Goal: Task Accomplishment & Management: Use online tool/utility

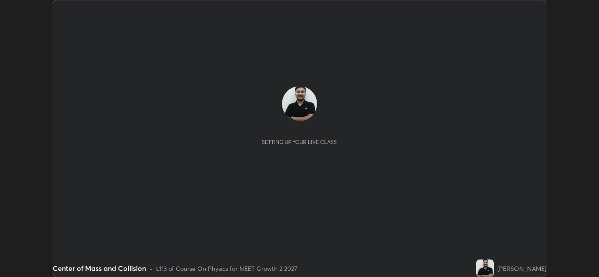
scroll to position [277, 599]
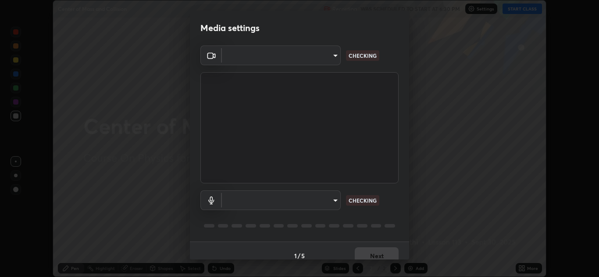
type input "e7f5d75c66a8ec01b6be6c8d9fba877b5f6738b88fd0c20368e9895a02b6f94a"
type input "c0ce66c8bbbc50cecfc637ad784d982a6a517474f8015640e1e83654bc784383"
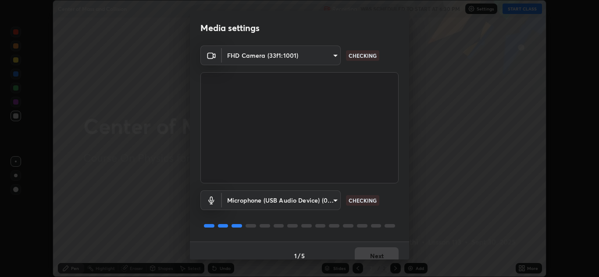
scroll to position [10, 0]
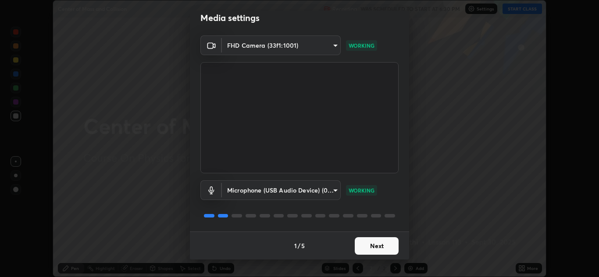
click at [376, 245] on button "Next" at bounding box center [376, 246] width 44 height 18
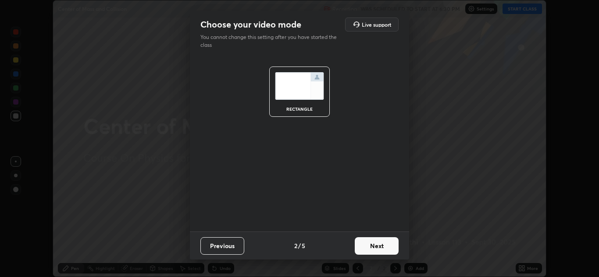
scroll to position [0, 0]
click at [377, 244] on button "Next" at bounding box center [376, 246] width 44 height 18
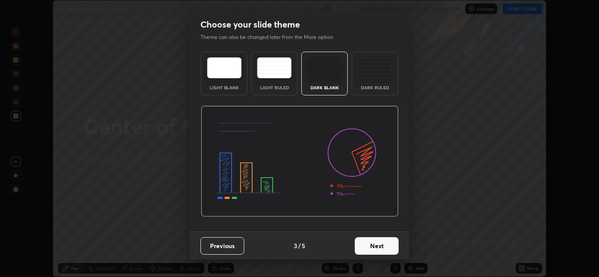
click at [377, 245] on button "Next" at bounding box center [376, 246] width 44 height 18
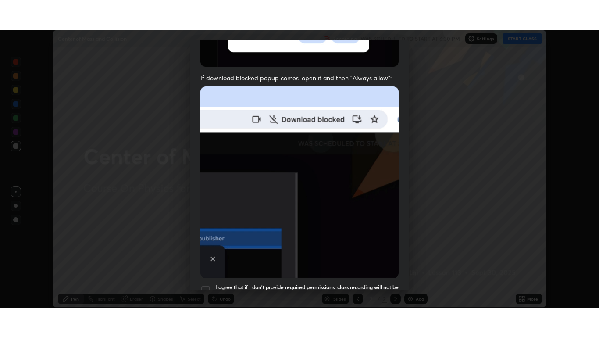
scroll to position [189, 0]
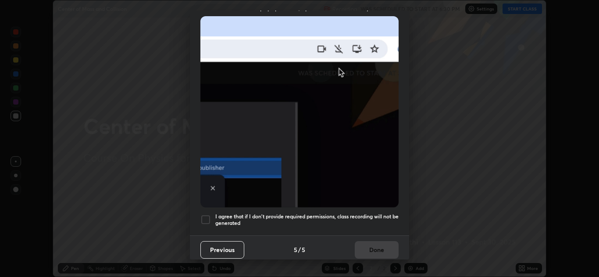
click at [207, 216] on div at bounding box center [205, 220] width 11 height 11
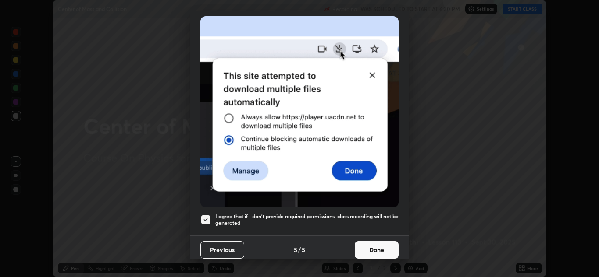
click at [369, 246] on button "Done" at bounding box center [376, 250] width 44 height 18
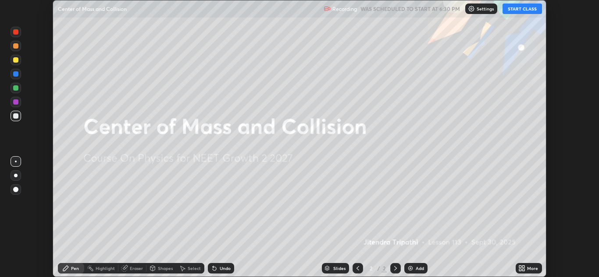
click at [524, 13] on button "START CLASS" at bounding box center [521, 9] width 39 height 11
click at [523, 270] on icon at bounding box center [523, 270] width 2 height 2
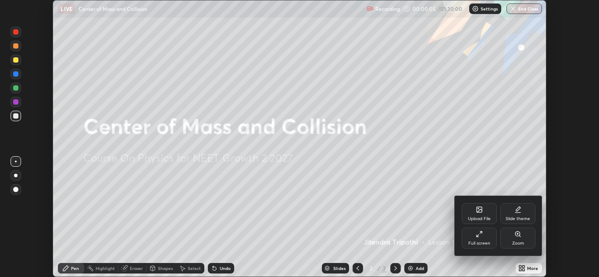
click at [486, 241] on div "Full screen" at bounding box center [479, 243] width 22 height 4
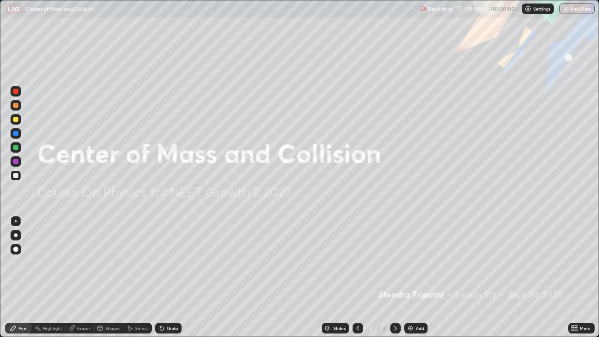
scroll to position [337, 599]
click at [414, 277] on div "Add" at bounding box center [415, 327] width 23 height 11
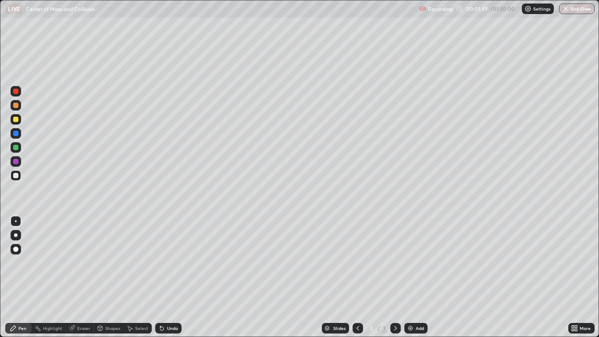
click at [19, 177] on div at bounding box center [16, 175] width 11 height 11
click at [17, 119] on div at bounding box center [15, 119] width 5 height 5
click at [171, 277] on div "Undo" at bounding box center [168, 327] width 26 height 11
click at [167, 277] on div "Undo" at bounding box center [168, 327] width 26 height 11
click at [18, 146] on div at bounding box center [15, 147] width 5 height 5
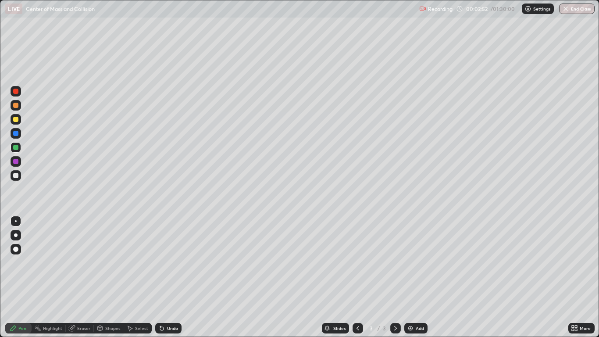
click at [167, 277] on div "Undo" at bounding box center [172, 328] width 11 height 4
click at [170, 277] on div "Undo" at bounding box center [172, 328] width 11 height 4
click at [163, 277] on icon at bounding box center [161, 327] width 7 height 7
click at [15, 160] on div at bounding box center [15, 161] width 5 height 5
click at [18, 121] on div at bounding box center [15, 119] width 5 height 5
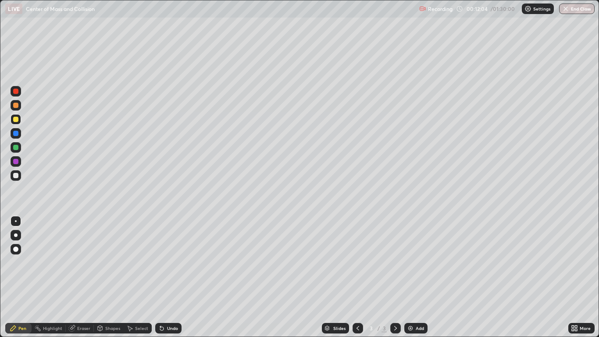
click at [20, 149] on div at bounding box center [16, 147] width 11 height 11
click at [17, 93] on div at bounding box center [15, 91] width 5 height 5
click at [170, 277] on div "Undo" at bounding box center [172, 328] width 11 height 4
click at [167, 277] on div "Undo" at bounding box center [172, 328] width 11 height 4
click at [21, 178] on div at bounding box center [16, 175] width 11 height 11
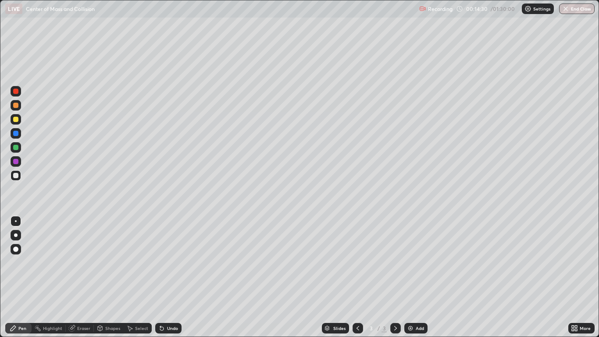
click at [418, 277] on div "Add" at bounding box center [415, 327] width 23 height 11
click at [17, 106] on div at bounding box center [15, 105] width 5 height 5
click at [17, 133] on div at bounding box center [15, 133] width 5 height 5
click at [170, 277] on div "Undo" at bounding box center [172, 328] width 11 height 4
click at [79, 277] on div "Eraser" at bounding box center [83, 328] width 13 height 4
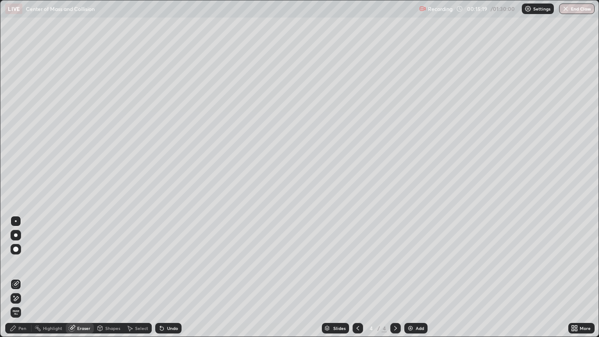
click at [21, 277] on div "Pen" at bounding box center [22, 328] width 8 height 4
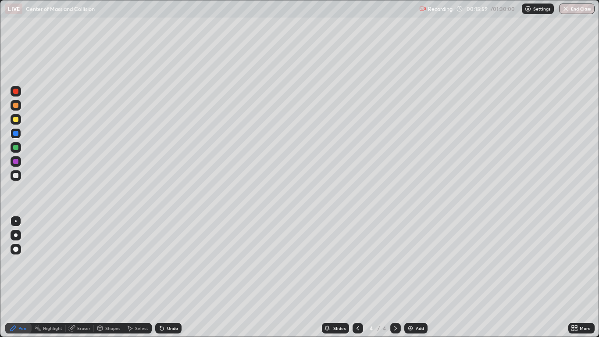
click at [357, 277] on icon at bounding box center [357, 327] width 7 height 7
click at [170, 277] on div "Undo" at bounding box center [168, 327] width 26 height 11
click at [394, 277] on icon at bounding box center [395, 327] width 7 height 7
click at [358, 277] on div at bounding box center [357, 327] width 11 height 11
click at [400, 277] on div at bounding box center [395, 327] width 11 height 11
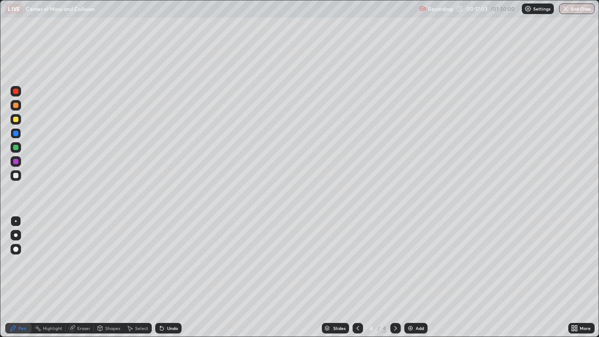
click at [16, 121] on div at bounding box center [15, 119] width 5 height 5
click at [173, 277] on div "Undo" at bounding box center [172, 328] width 11 height 4
click at [173, 277] on div "Undo" at bounding box center [168, 327] width 26 height 11
click at [172, 277] on div "Undo" at bounding box center [172, 328] width 11 height 4
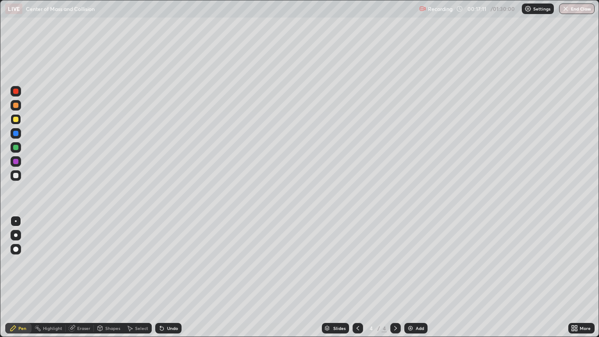
click at [179, 277] on div "Undo" at bounding box center [168, 327] width 26 height 11
click at [358, 277] on icon at bounding box center [357, 327] width 7 height 7
click at [400, 277] on div at bounding box center [395, 327] width 11 height 11
click at [357, 277] on icon at bounding box center [357, 327] width 7 height 7
click at [396, 277] on icon at bounding box center [395, 328] width 3 height 4
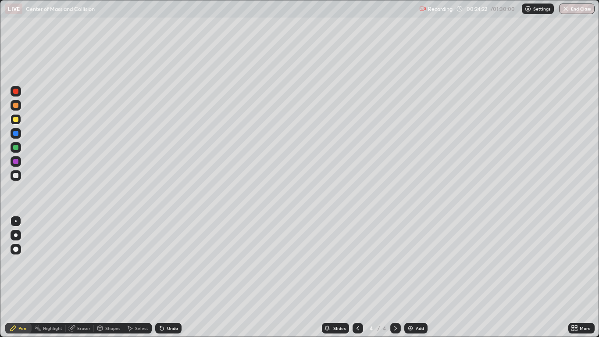
click at [395, 277] on icon at bounding box center [395, 327] width 7 height 7
click at [415, 277] on div "Add" at bounding box center [419, 328] width 8 height 4
click at [15, 177] on div at bounding box center [15, 175] width 5 height 5
click at [353, 277] on div at bounding box center [357, 327] width 11 height 11
click at [357, 277] on icon at bounding box center [357, 327] width 7 height 7
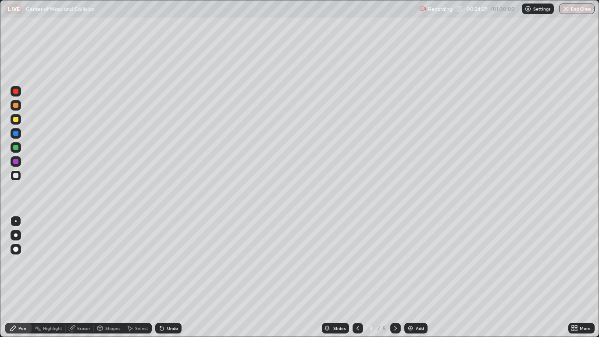
click at [357, 277] on icon at bounding box center [357, 327] width 7 height 7
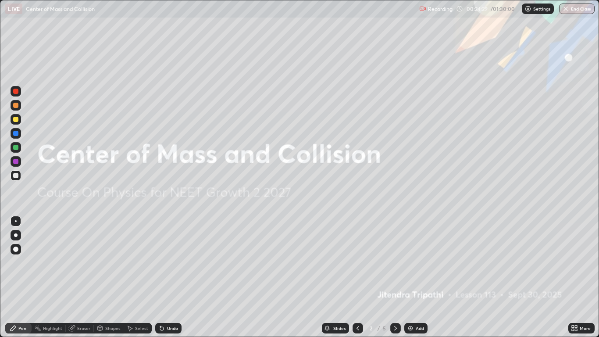
click at [410, 277] on img at bounding box center [410, 327] width 7 height 7
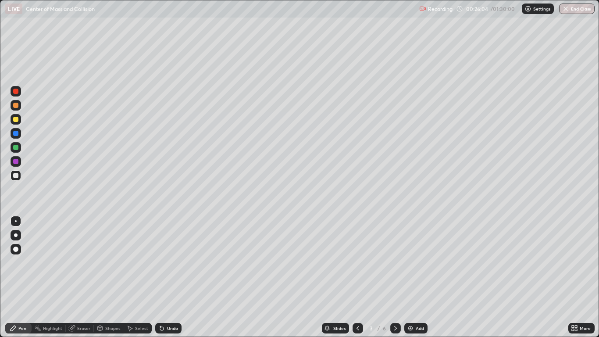
click at [167, 277] on div "Undo" at bounding box center [168, 327] width 26 height 11
click at [173, 277] on div "Undo" at bounding box center [172, 328] width 11 height 4
click at [171, 277] on div "Undo" at bounding box center [168, 327] width 26 height 11
click at [170, 277] on div "Undo" at bounding box center [168, 327] width 26 height 11
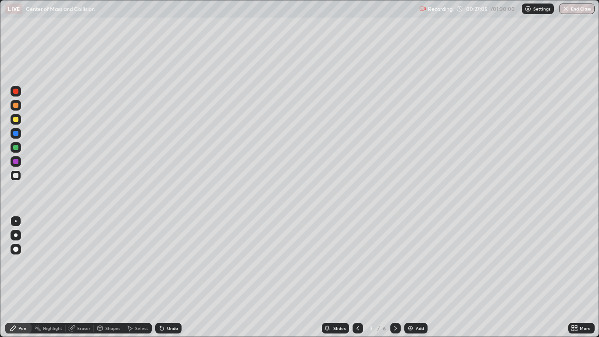
click at [175, 277] on div "Undo" at bounding box center [172, 328] width 11 height 4
click at [78, 277] on div "Eraser" at bounding box center [83, 328] width 13 height 4
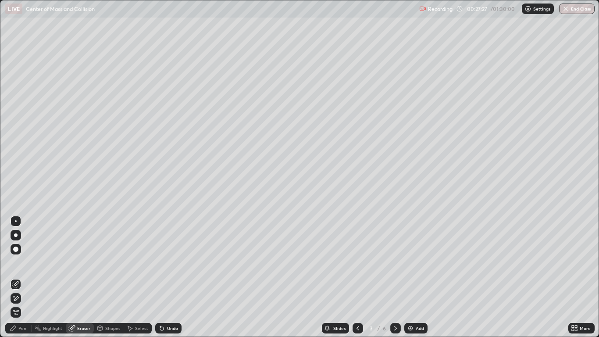
click at [15, 277] on icon at bounding box center [15, 283] width 7 height 7
click at [16, 277] on icon at bounding box center [13, 327] width 7 height 7
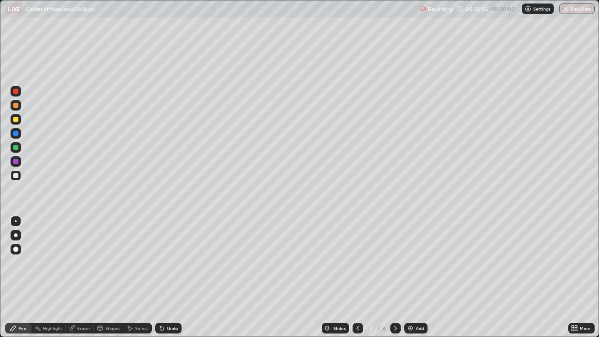
click at [394, 277] on icon at bounding box center [395, 327] width 7 height 7
click at [395, 277] on icon at bounding box center [395, 327] width 7 height 7
click at [361, 277] on div at bounding box center [357, 327] width 11 height 11
click at [16, 179] on div at bounding box center [16, 175] width 11 height 11
click at [393, 277] on icon at bounding box center [395, 327] width 7 height 7
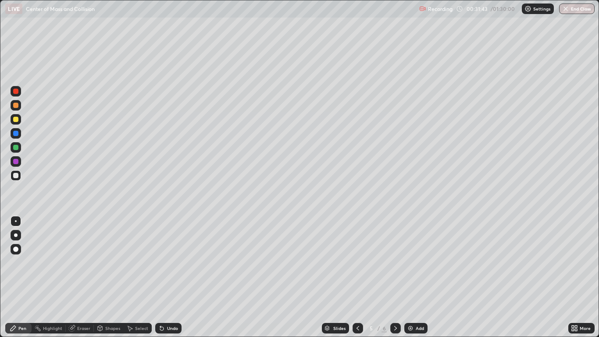
click at [356, 277] on icon at bounding box center [357, 327] width 7 height 7
click at [396, 277] on div at bounding box center [395, 327] width 11 height 11
click at [352, 277] on div at bounding box center [357, 327] width 11 height 11
click at [395, 277] on icon at bounding box center [395, 327] width 7 height 7
click at [86, 277] on div "Eraser" at bounding box center [83, 328] width 13 height 4
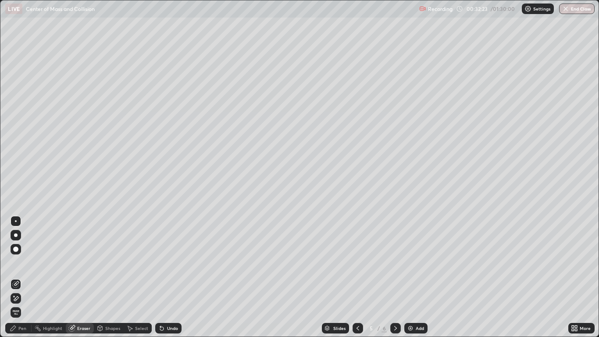
click at [17, 277] on icon at bounding box center [15, 283] width 7 height 7
click at [18, 277] on div "Pen" at bounding box center [18, 327] width 26 height 11
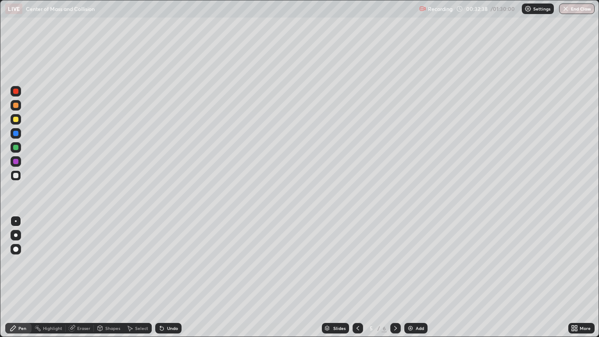
click at [357, 277] on icon at bounding box center [357, 327] width 7 height 7
click at [399, 277] on div at bounding box center [395, 327] width 11 height 11
click at [400, 277] on div at bounding box center [395, 327] width 11 height 11
click at [357, 277] on icon at bounding box center [357, 327] width 7 height 7
click at [357, 277] on icon at bounding box center [357, 328] width 3 height 4
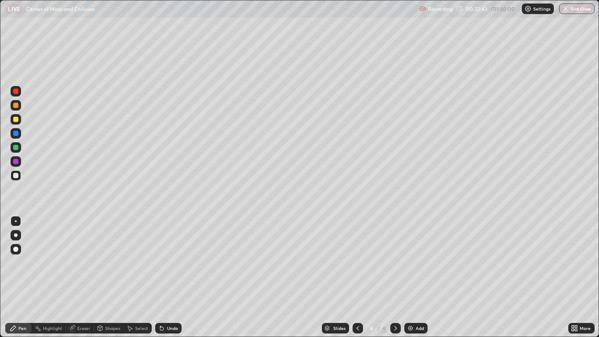
click at [358, 277] on icon at bounding box center [357, 327] width 7 height 7
click at [395, 277] on icon at bounding box center [395, 327] width 7 height 7
click at [400, 277] on div at bounding box center [395, 327] width 11 height 11
click at [415, 277] on div "Add" at bounding box center [419, 328] width 8 height 4
click at [385, 277] on div "7" at bounding box center [383, 328] width 5 height 8
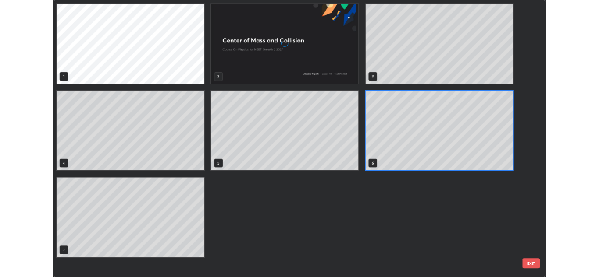
scroll to position [333, 593]
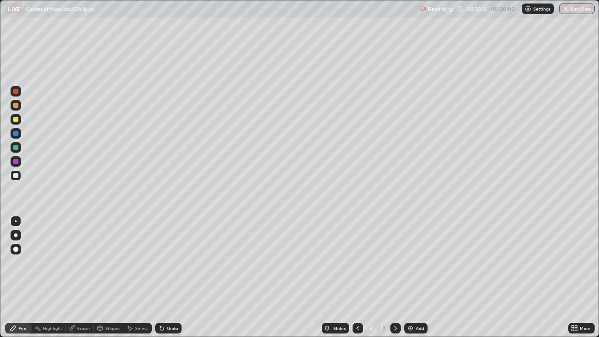
click at [14, 175] on div at bounding box center [15, 175] width 5 height 5
click at [15, 120] on div at bounding box center [15, 119] width 5 height 5
click at [170, 277] on div "Undo" at bounding box center [168, 327] width 26 height 11
click at [16, 147] on div at bounding box center [15, 147] width 5 height 5
click at [16, 91] on div at bounding box center [15, 91] width 5 height 5
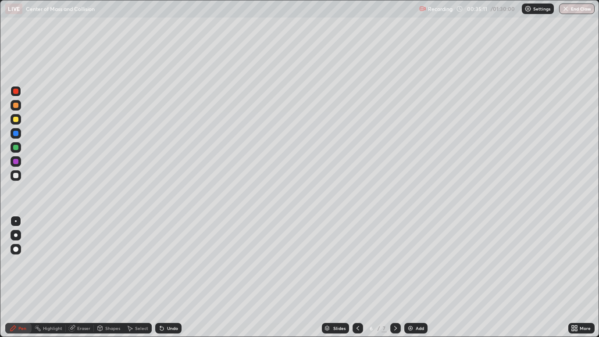
click at [12, 119] on div at bounding box center [16, 119] width 11 height 11
click at [17, 133] on div at bounding box center [15, 133] width 5 height 5
click at [14, 161] on div at bounding box center [15, 161] width 5 height 5
click at [81, 277] on div "Eraser" at bounding box center [83, 328] width 13 height 4
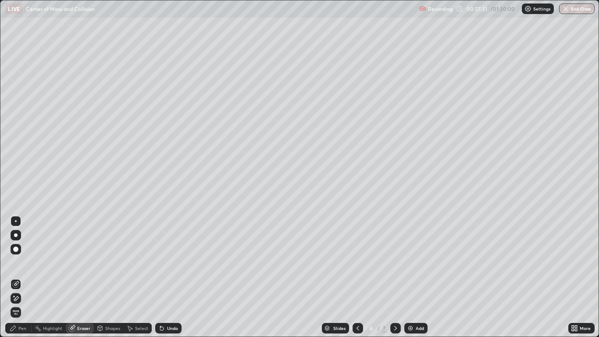
click at [24, 277] on div "Pen" at bounding box center [22, 328] width 8 height 4
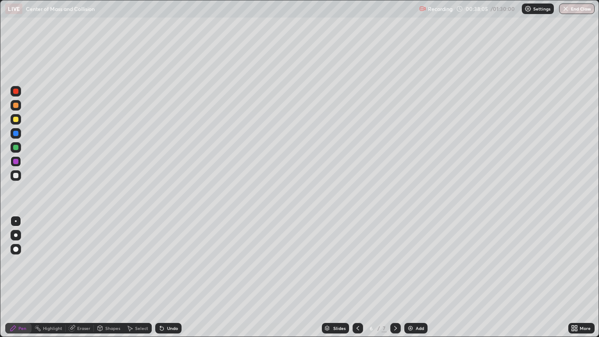
click at [173, 277] on div "Undo" at bounding box center [172, 328] width 11 height 4
click at [172, 277] on div "Undo" at bounding box center [172, 328] width 11 height 4
click at [394, 277] on icon at bounding box center [395, 327] width 7 height 7
click at [18, 118] on div at bounding box center [15, 119] width 5 height 5
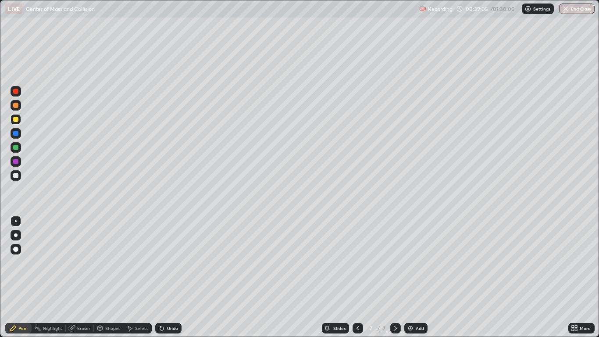
click at [172, 277] on div "Undo" at bounding box center [172, 328] width 11 height 4
click at [19, 175] on div at bounding box center [16, 175] width 11 height 11
click at [16, 160] on div at bounding box center [15, 161] width 5 height 5
click at [16, 147] on div at bounding box center [15, 147] width 5 height 5
click at [354, 277] on icon at bounding box center [357, 327] width 7 height 7
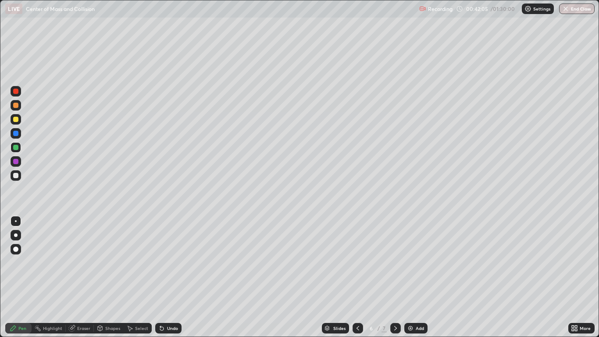
click at [173, 277] on div "Undo" at bounding box center [172, 328] width 11 height 4
click at [172, 277] on div "Undo" at bounding box center [172, 328] width 11 height 4
click at [396, 277] on icon at bounding box center [395, 327] width 7 height 7
click at [356, 277] on icon at bounding box center [357, 328] width 3 height 4
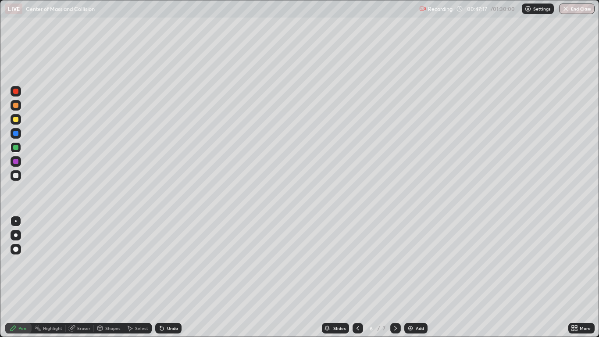
click at [394, 277] on icon at bounding box center [395, 327] width 7 height 7
click at [390, 277] on div at bounding box center [395, 328] width 11 height 18
click at [415, 277] on div "Add" at bounding box center [419, 328] width 8 height 4
click at [16, 107] on div at bounding box center [15, 105] width 5 height 5
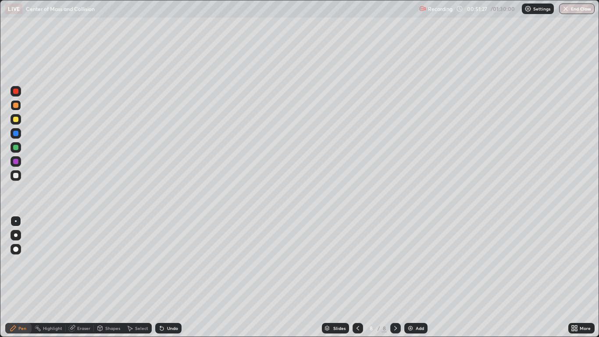
click at [110, 277] on div "Shapes" at bounding box center [112, 328] width 15 height 4
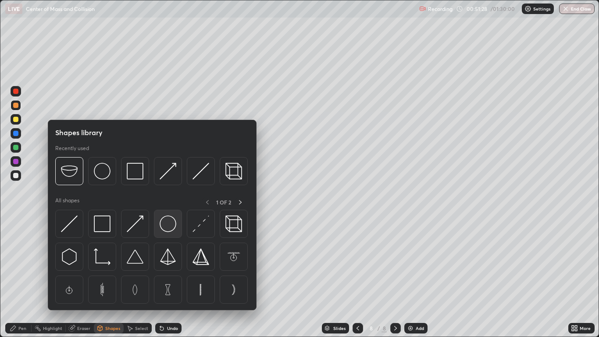
click at [171, 226] on img at bounding box center [167, 223] width 17 height 17
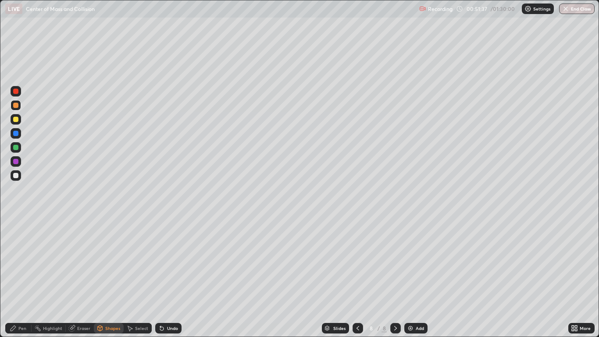
click at [168, 277] on div "Undo" at bounding box center [168, 327] width 26 height 11
click at [141, 277] on div "Select" at bounding box center [141, 328] width 13 height 4
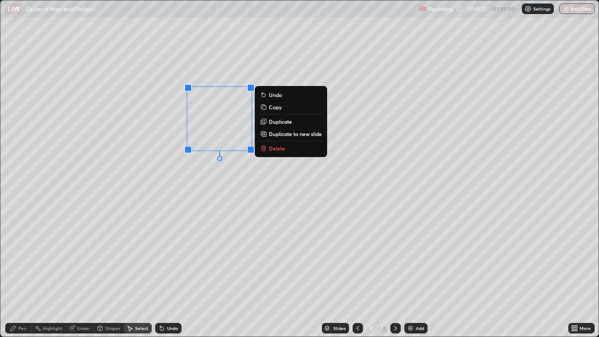
click at [21, 277] on div "Pen" at bounding box center [22, 328] width 8 height 4
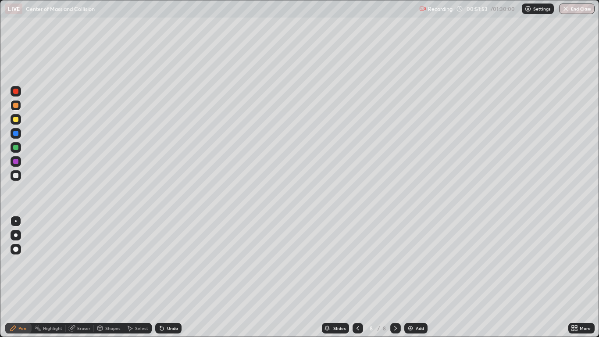
click at [16, 92] on div at bounding box center [15, 91] width 5 height 5
click at [169, 277] on div "Undo" at bounding box center [168, 327] width 26 height 11
click at [169, 277] on div "Undo" at bounding box center [172, 328] width 11 height 4
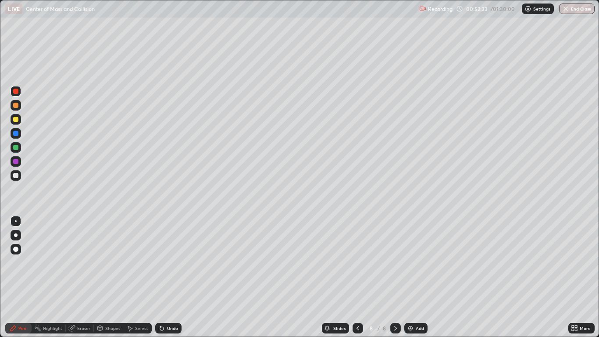
click at [16, 162] on div at bounding box center [15, 161] width 5 height 5
click at [81, 277] on div "Eraser" at bounding box center [83, 328] width 13 height 4
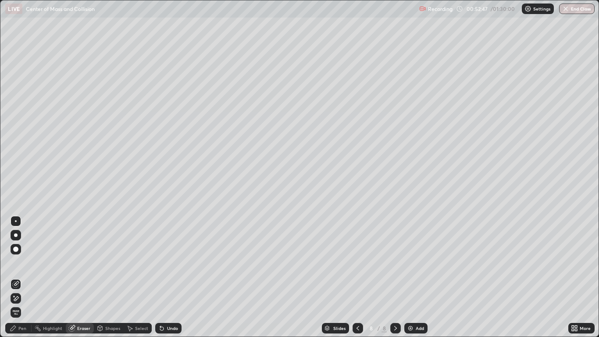
click at [17, 277] on icon at bounding box center [15, 297] width 7 height 7
click at [17, 277] on div "Pen" at bounding box center [18, 327] width 26 height 11
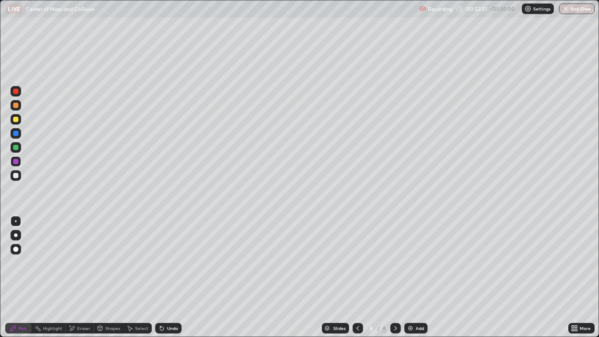
click at [82, 277] on div "Eraser" at bounding box center [83, 328] width 13 height 4
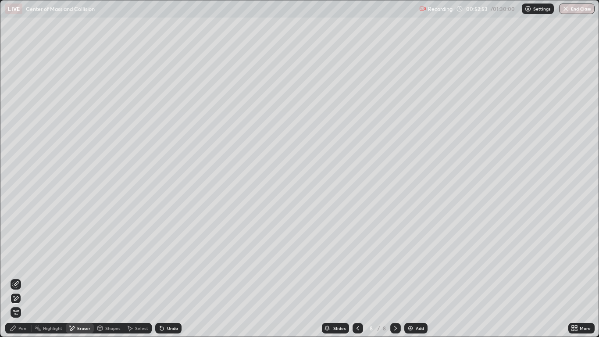
click at [22, 277] on div "Pen" at bounding box center [22, 328] width 8 height 4
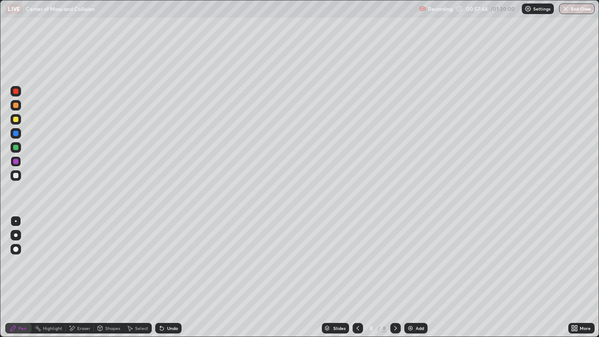
click at [357, 277] on icon at bounding box center [357, 327] width 7 height 7
click at [361, 277] on div at bounding box center [357, 327] width 11 height 11
click at [395, 277] on icon at bounding box center [395, 327] width 7 height 7
click at [396, 277] on icon at bounding box center [395, 327] width 7 height 7
click at [395, 277] on icon at bounding box center [395, 327] width 7 height 7
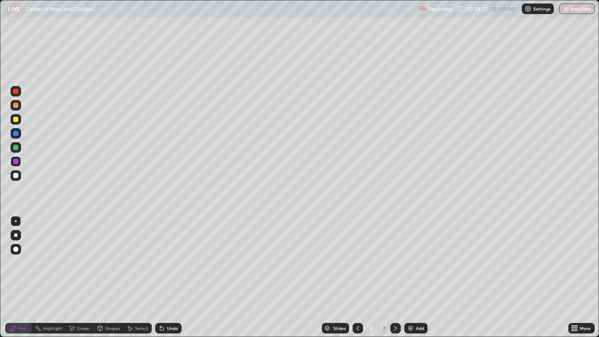
click at [357, 277] on icon at bounding box center [357, 327] width 7 height 7
click at [410, 277] on img at bounding box center [410, 327] width 7 height 7
click at [15, 124] on div at bounding box center [16, 119] width 11 height 11
click at [15, 136] on div at bounding box center [16, 133] width 11 height 11
click at [17, 162] on div at bounding box center [15, 161] width 5 height 5
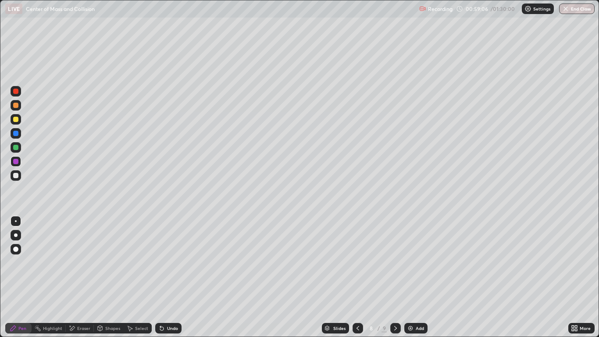
click at [166, 277] on div "Undo" at bounding box center [168, 327] width 26 height 11
click at [16, 176] on div at bounding box center [15, 175] width 5 height 5
click at [239, 277] on div "Slides 8 / 9 Add" at bounding box center [374, 328] width 386 height 18
click at [357, 277] on icon at bounding box center [357, 327] width 7 height 7
click at [395, 277] on icon at bounding box center [395, 327] width 7 height 7
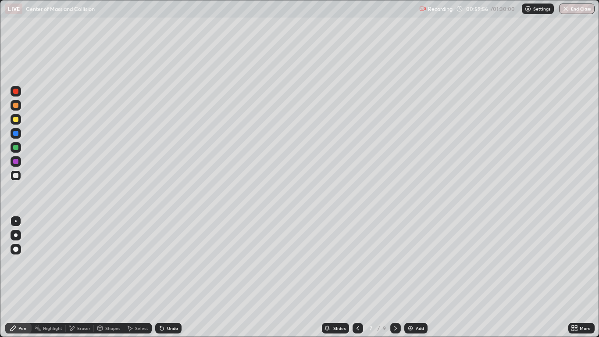
click at [396, 277] on div at bounding box center [395, 327] width 11 height 11
click at [398, 277] on div at bounding box center [395, 327] width 11 height 11
click at [19, 149] on div at bounding box center [16, 147] width 11 height 11
click at [16, 137] on div at bounding box center [16, 133] width 11 height 11
click at [173, 277] on div "Undo" at bounding box center [172, 328] width 11 height 4
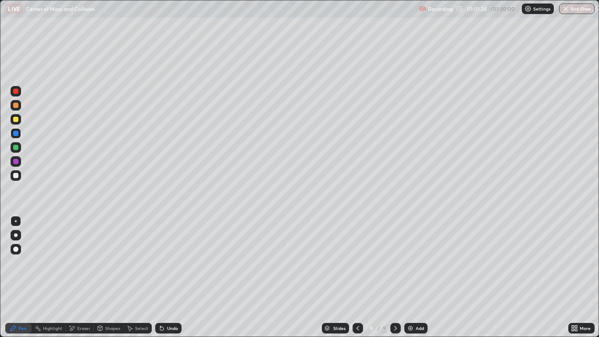
click at [177, 277] on div "Undo" at bounding box center [168, 327] width 26 height 11
click at [17, 104] on div at bounding box center [15, 105] width 5 height 5
click at [357, 277] on icon at bounding box center [357, 327] width 7 height 7
click at [393, 277] on icon at bounding box center [395, 327] width 7 height 7
click at [395, 277] on icon at bounding box center [395, 327] width 7 height 7
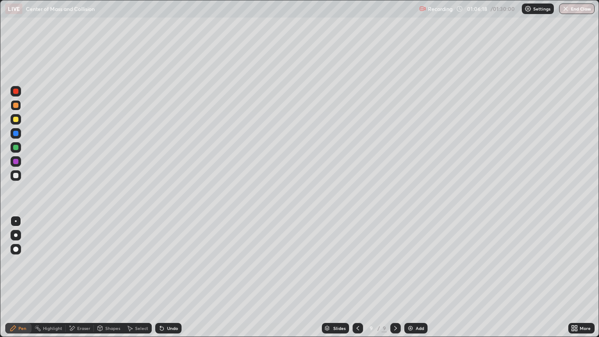
click at [413, 277] on img at bounding box center [410, 327] width 7 height 7
click at [16, 106] on div at bounding box center [15, 105] width 5 height 5
click at [14, 148] on div at bounding box center [15, 147] width 5 height 5
click at [108, 277] on div "Shapes" at bounding box center [112, 328] width 15 height 4
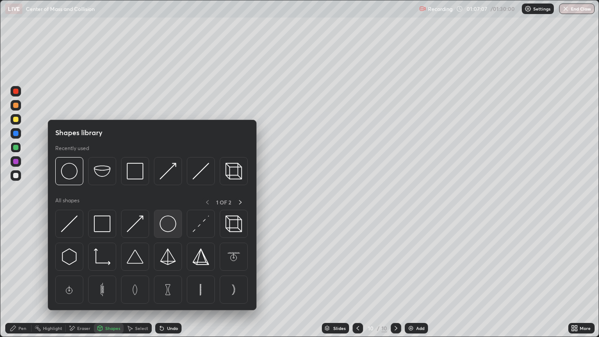
click at [166, 227] on img at bounding box center [167, 223] width 17 height 17
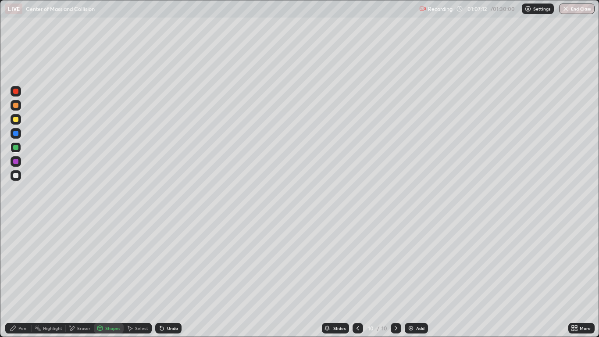
click at [111, 277] on div "Shapes" at bounding box center [112, 328] width 15 height 4
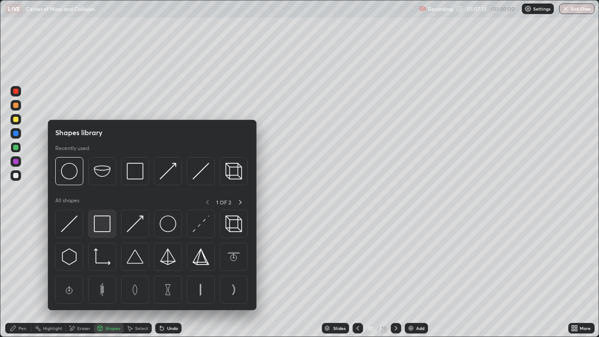
click at [103, 223] on img at bounding box center [102, 223] width 17 height 17
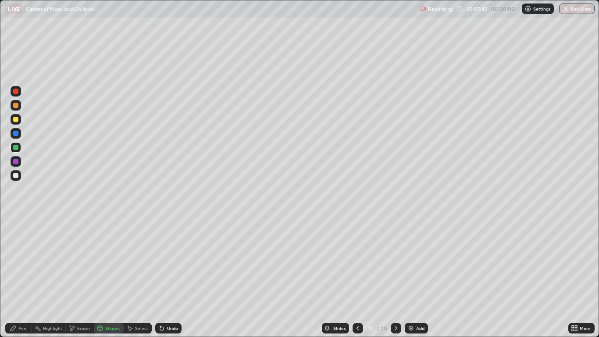
click at [18, 163] on div at bounding box center [15, 161] width 5 height 5
click at [23, 277] on div "Pen" at bounding box center [18, 327] width 26 height 11
click at [163, 277] on div "Undo" at bounding box center [168, 327] width 26 height 11
click at [87, 277] on div "Eraser" at bounding box center [83, 328] width 13 height 4
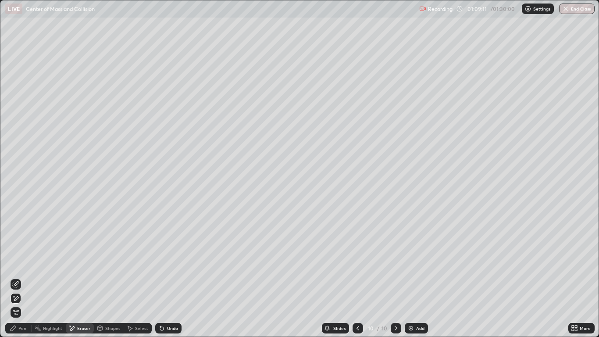
click at [18, 277] on icon at bounding box center [16, 298] width 5 height 4
click at [25, 277] on div "Pen" at bounding box center [22, 328] width 8 height 4
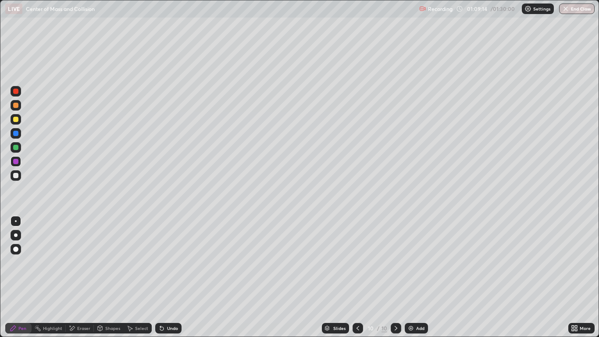
click at [17, 147] on div at bounding box center [15, 147] width 5 height 5
click at [80, 277] on div "Eraser" at bounding box center [83, 328] width 13 height 4
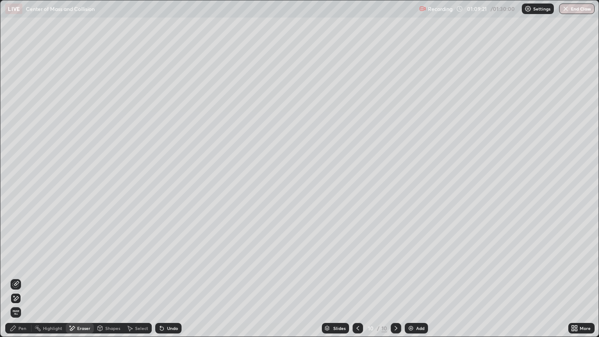
click at [18, 277] on icon at bounding box center [15, 283] width 7 height 7
click at [18, 277] on div "Pen" at bounding box center [18, 327] width 26 height 11
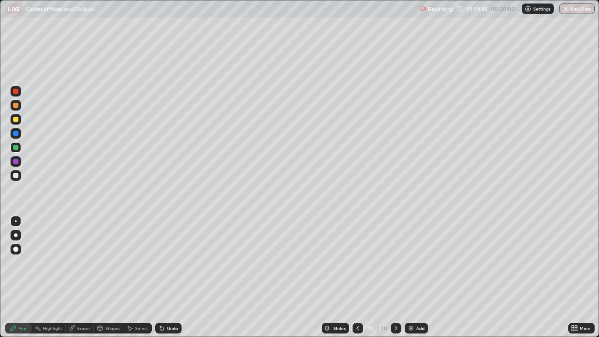
click at [76, 277] on div "Eraser" at bounding box center [80, 327] width 28 height 11
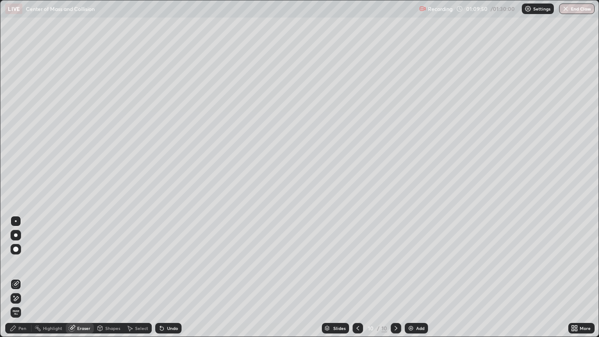
click at [22, 277] on div "Pen" at bounding box center [22, 328] width 8 height 4
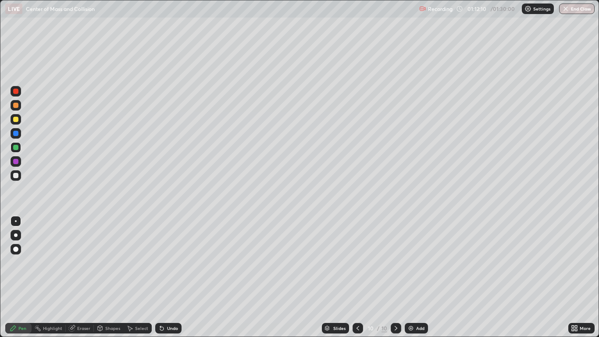
click at [356, 277] on icon at bounding box center [357, 327] width 7 height 7
click at [395, 277] on icon at bounding box center [395, 327] width 7 height 7
click at [12, 175] on div at bounding box center [16, 175] width 11 height 11
click at [83, 277] on div "Eraser" at bounding box center [83, 328] width 13 height 4
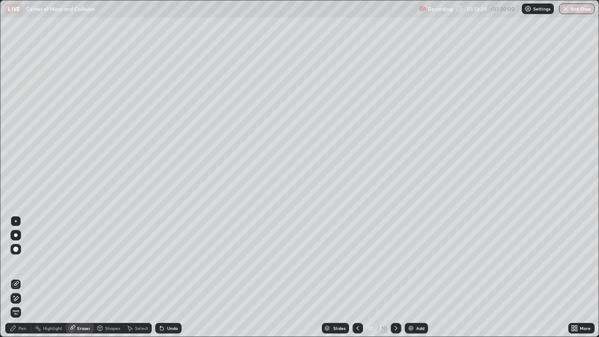
click at [26, 277] on div "Pen" at bounding box center [22, 328] width 8 height 4
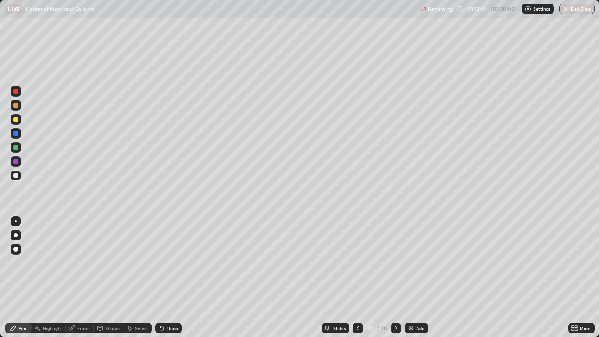
click at [16, 92] on div at bounding box center [15, 91] width 5 height 5
click at [81, 277] on div "Eraser" at bounding box center [83, 328] width 13 height 4
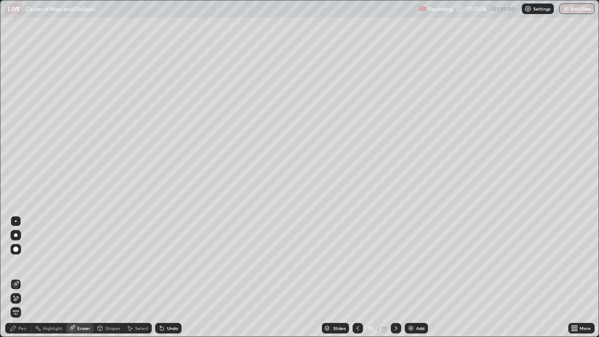
click at [21, 277] on div "Pen" at bounding box center [22, 328] width 8 height 4
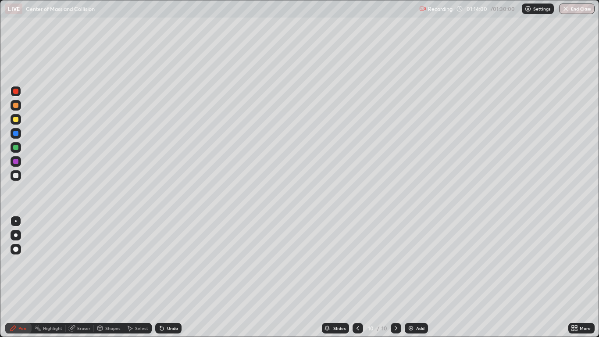
click at [17, 120] on div at bounding box center [15, 119] width 5 height 5
click at [176, 277] on div "Undo" at bounding box center [172, 328] width 11 height 4
click at [577, 11] on button "End Class" at bounding box center [576, 9] width 35 height 11
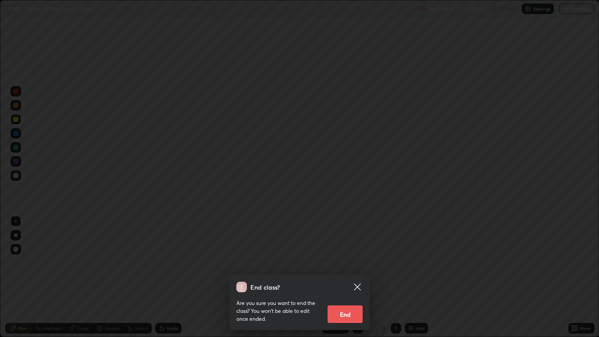
click at [350, 277] on button "End" at bounding box center [344, 314] width 35 height 18
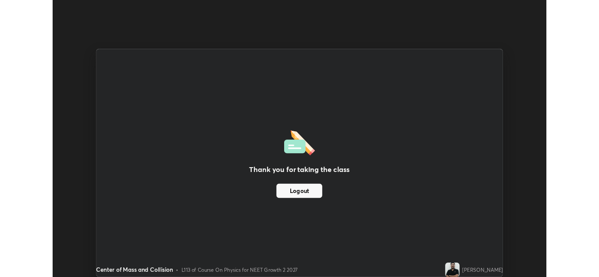
scroll to position [43538, 43217]
